Goal: Information Seeking & Learning: Learn about a topic

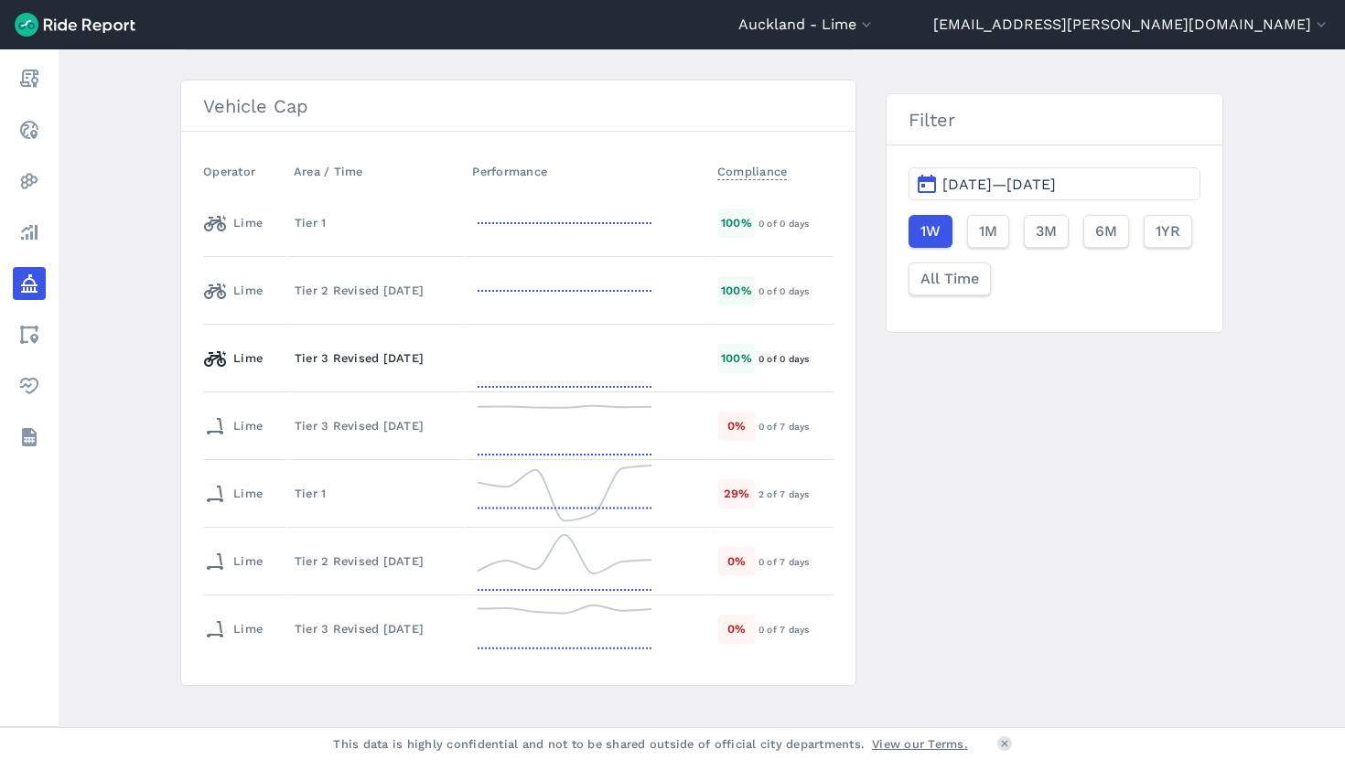
scroll to position [395, 0]
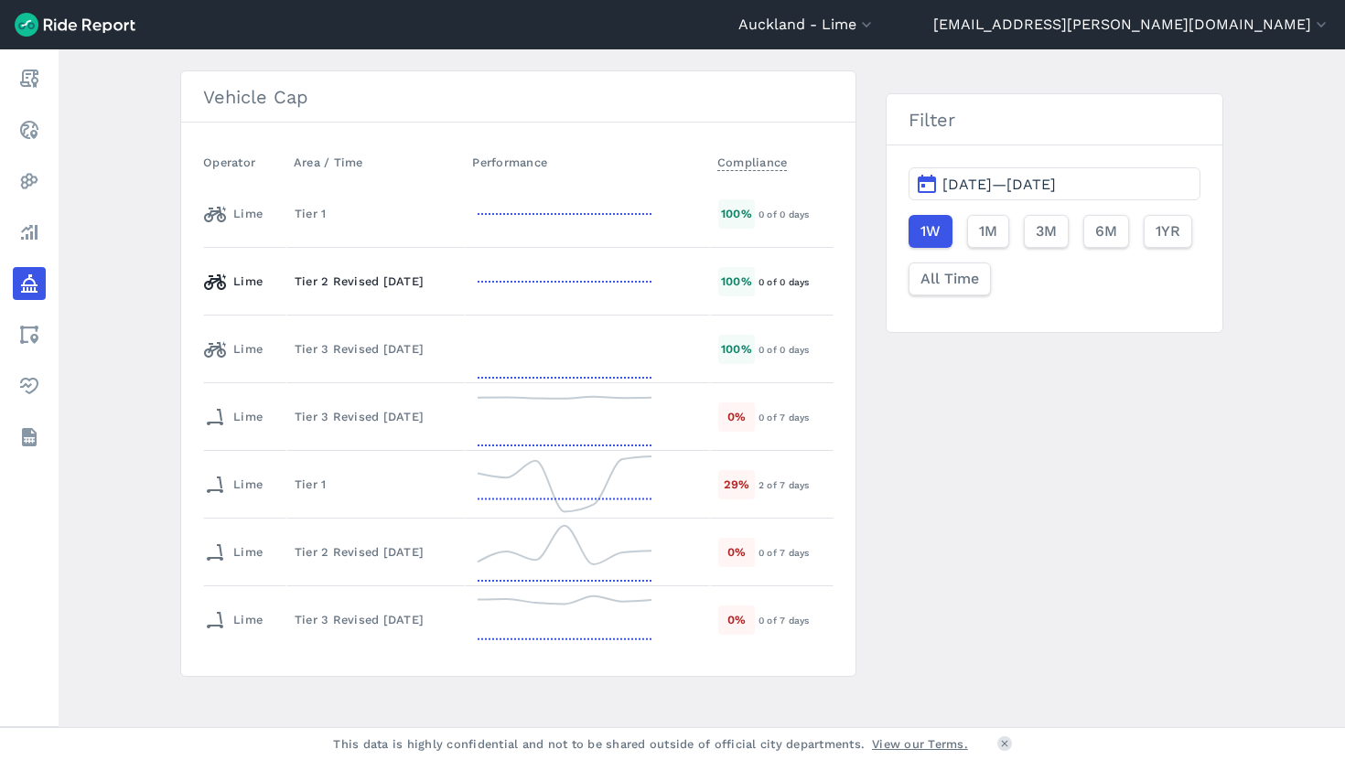
click at [547, 281] on icon at bounding box center [564, 282] width 183 height 66
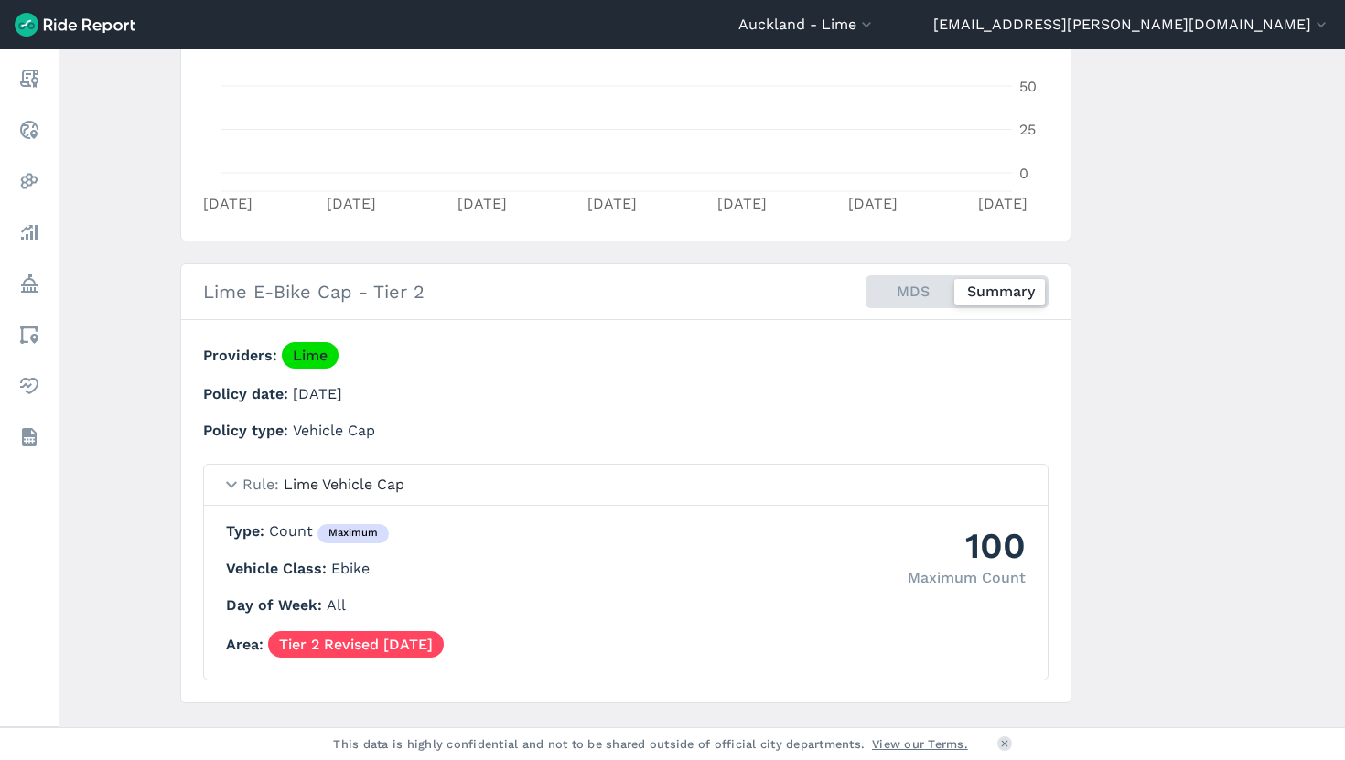
scroll to position [509, 0]
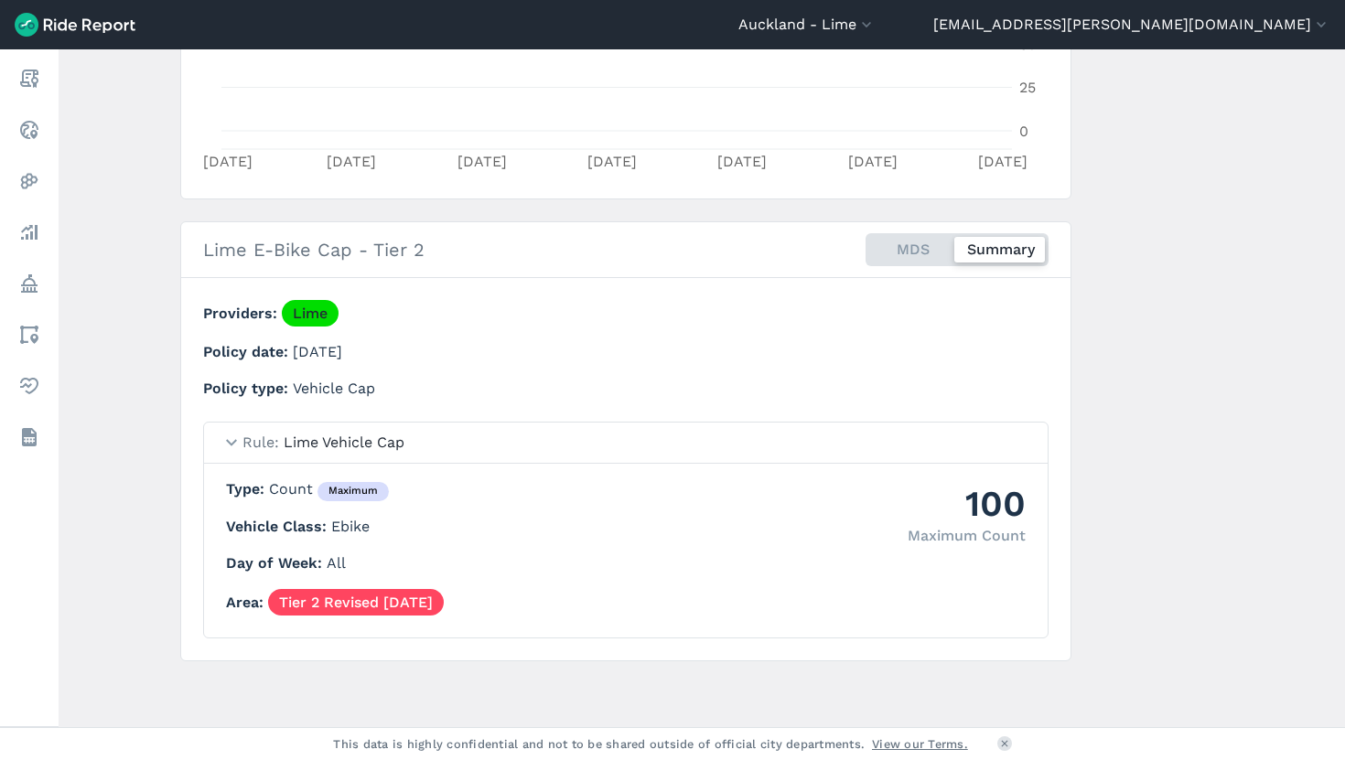
drag, startPoint x: 924, startPoint y: 243, endPoint x: 924, endPoint y: 273, distance: 30.2
click at [924, 243] on div "MDS Summary" at bounding box center [956, 249] width 183 height 33
click at [865, 243] on input "MDS Summary" at bounding box center [865, 239] width 0 height 12
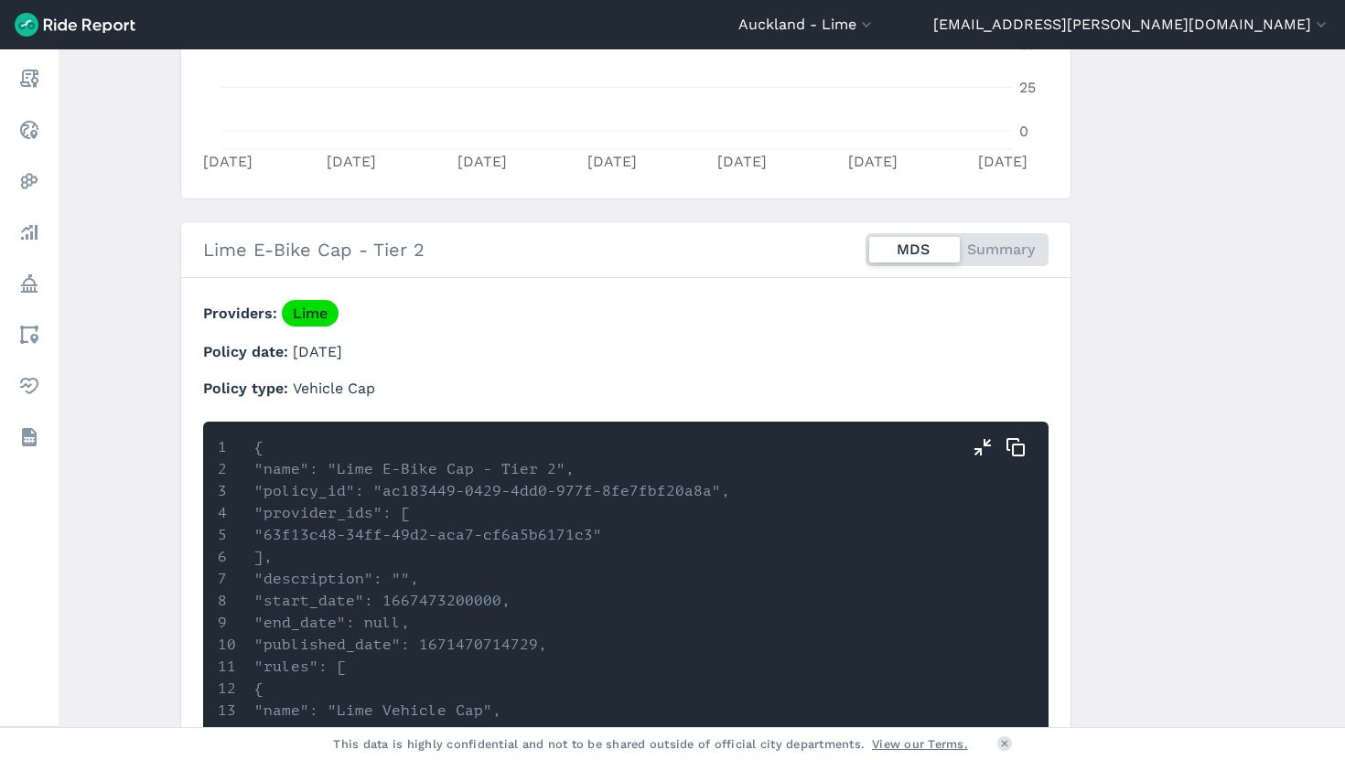
click at [981, 249] on div "MDS Summary" at bounding box center [956, 249] width 183 height 33
click at [865, 245] on input "MDS Summary" at bounding box center [865, 239] width 0 height 12
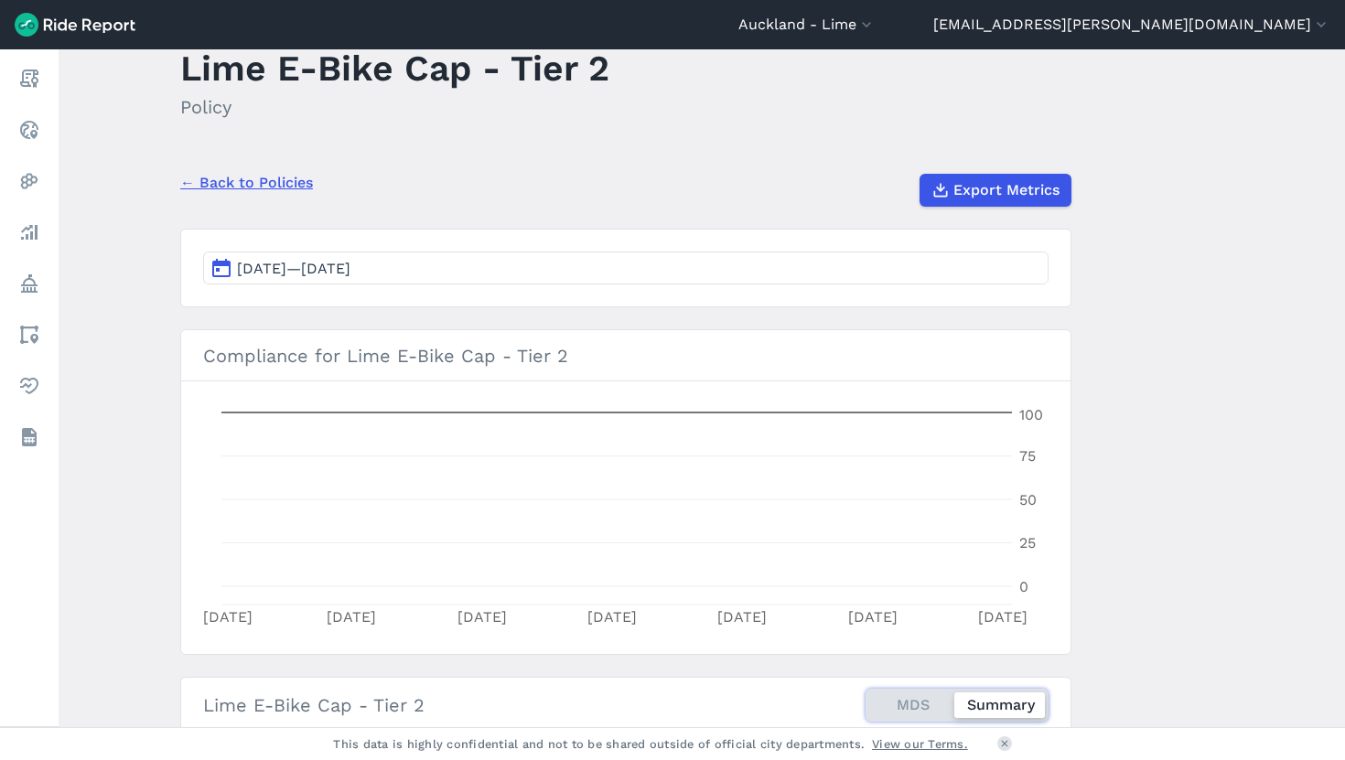
scroll to position [0, 0]
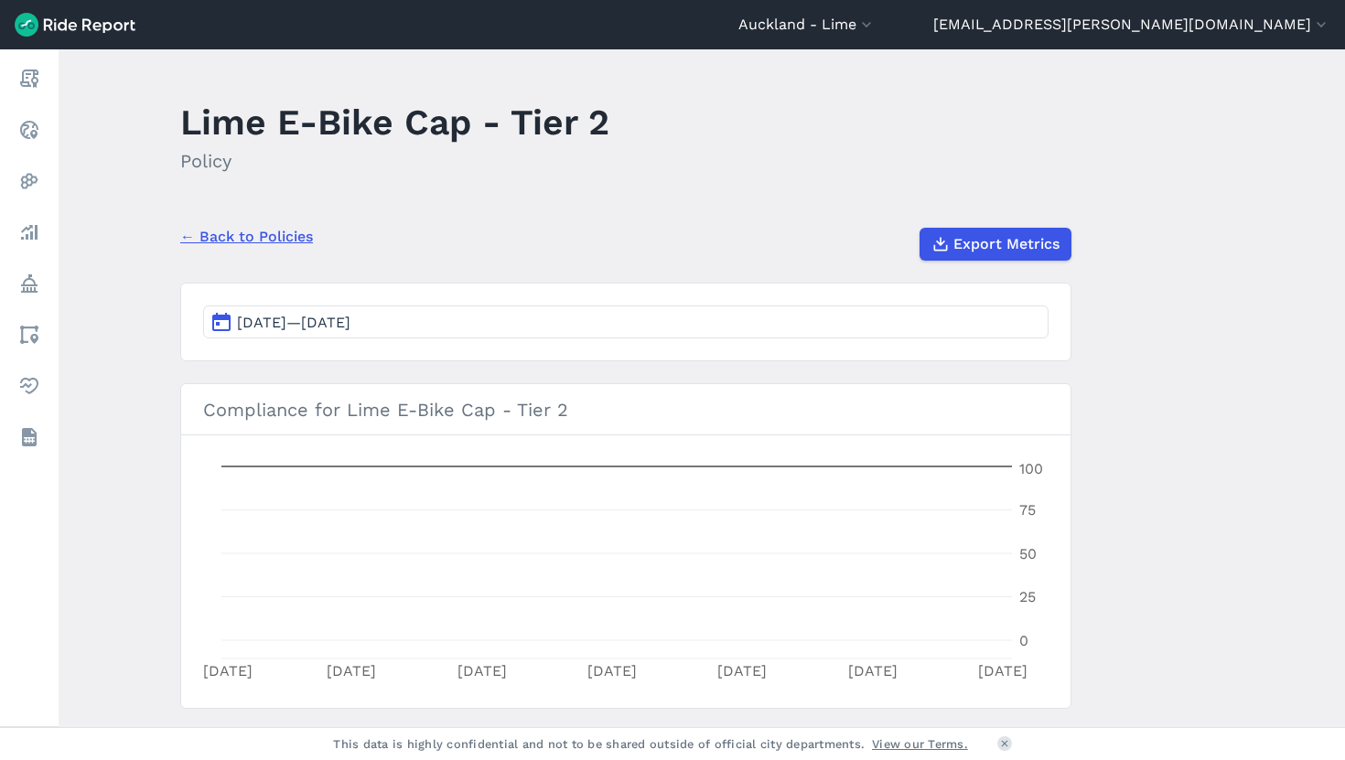
click at [259, 229] on link "← Back to Policies" at bounding box center [246, 237] width 133 height 22
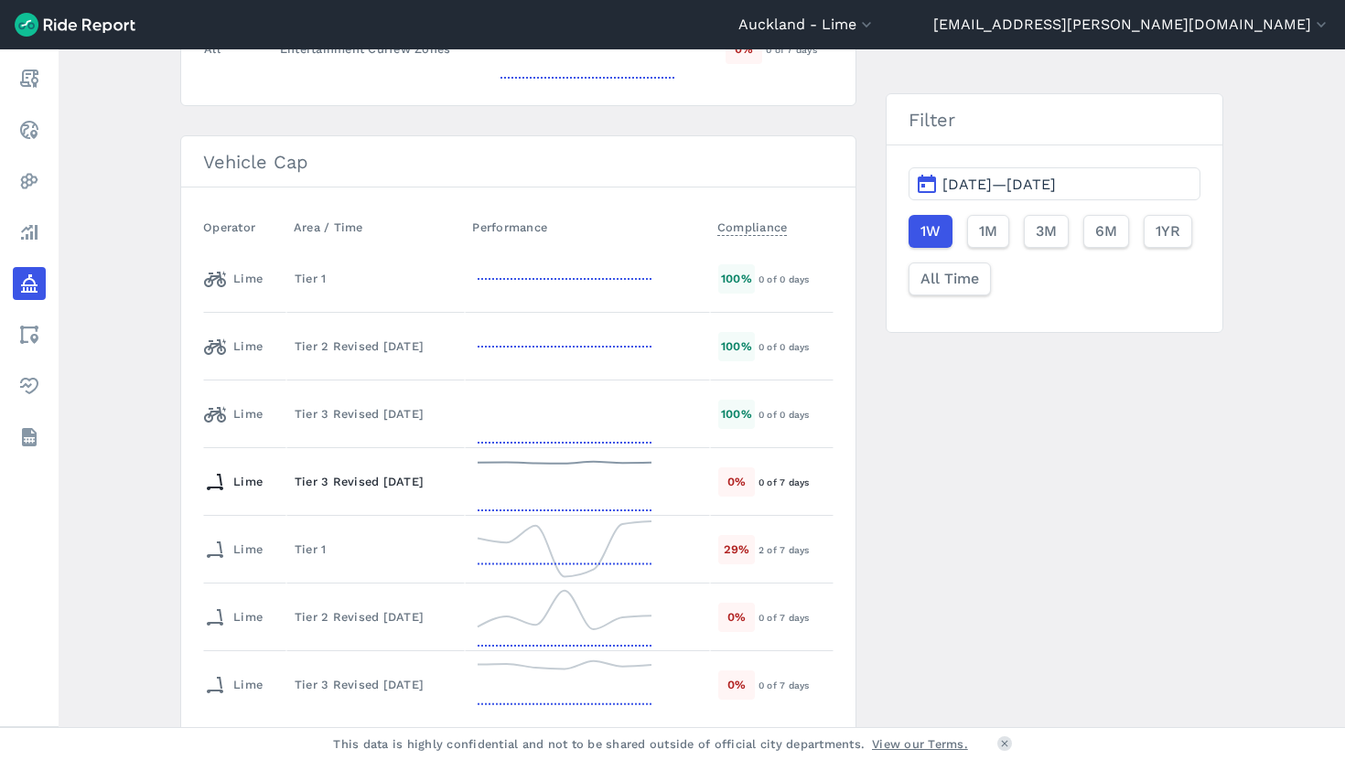
scroll to position [411, 0]
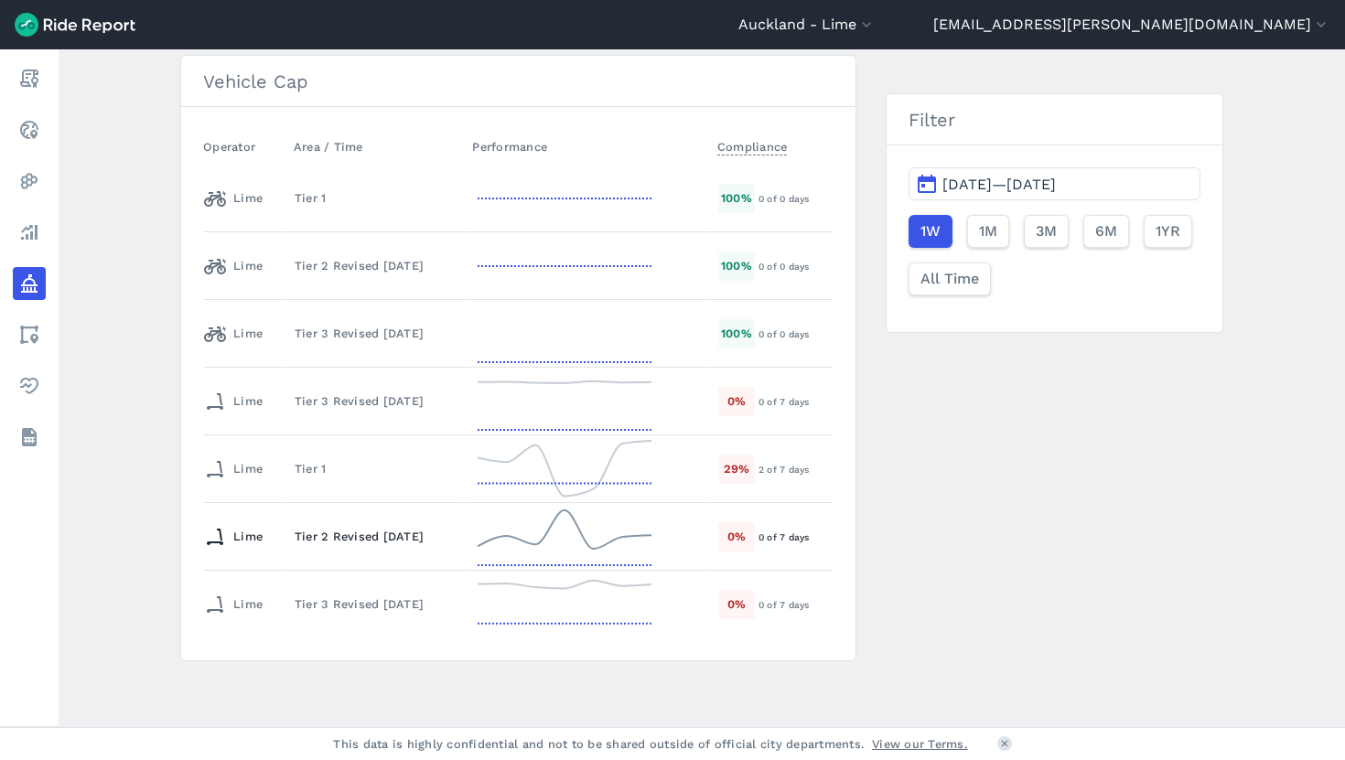
click at [261, 526] on div "Lime" at bounding box center [241, 536] width 74 height 29
click at [351, 541] on div "Tier 2 Revised [DATE]" at bounding box center [376, 536] width 162 height 17
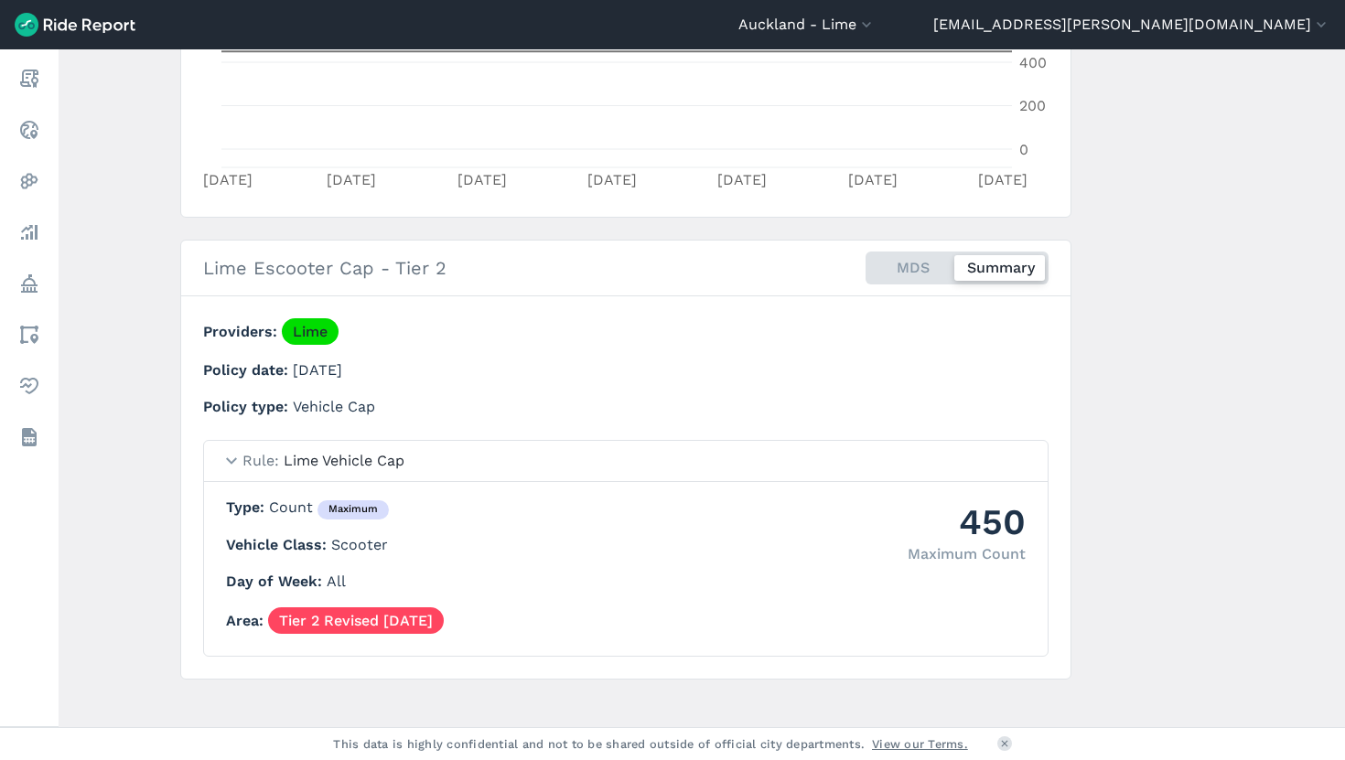
scroll to position [509, 0]
